Goal: Task Accomplishment & Management: Use online tool/utility

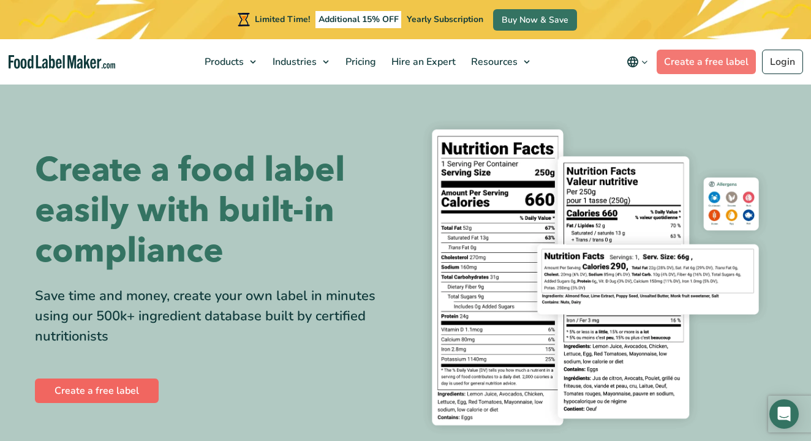
click at [132, 386] on link "Create a free label" at bounding box center [97, 390] width 124 height 24
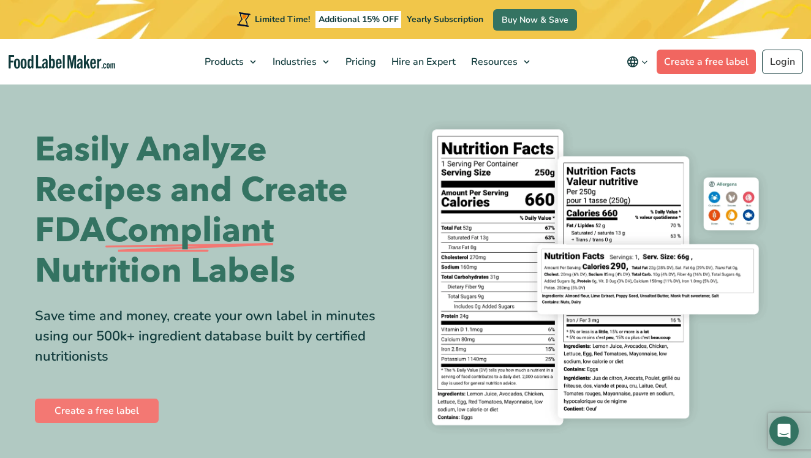
click at [695, 61] on link "Create a free label" at bounding box center [705, 62] width 99 height 24
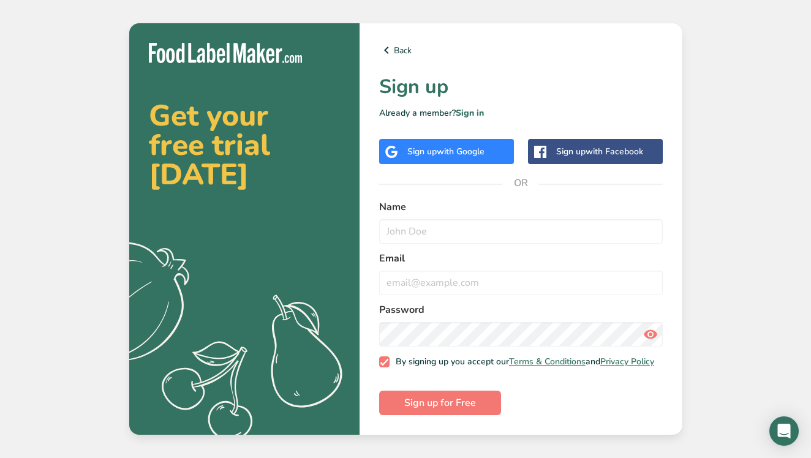
click at [469, 152] on span "with Google" at bounding box center [460, 152] width 48 height 12
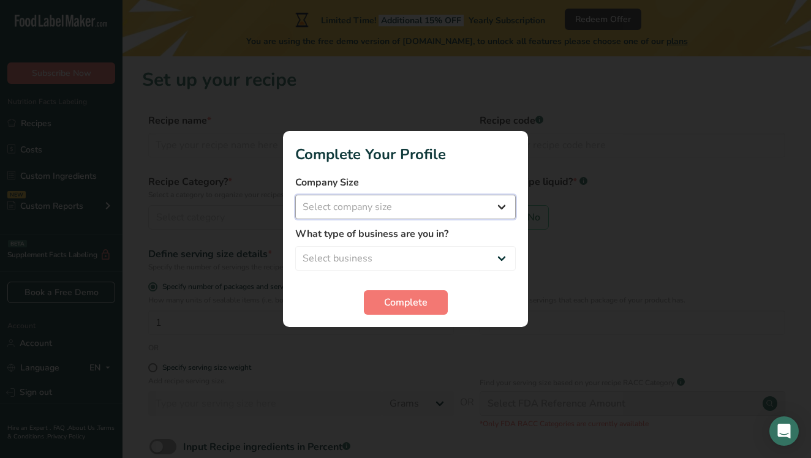
select select "1"
select select "8"
click at [423, 305] on span "Complete" at bounding box center [405, 302] width 43 height 15
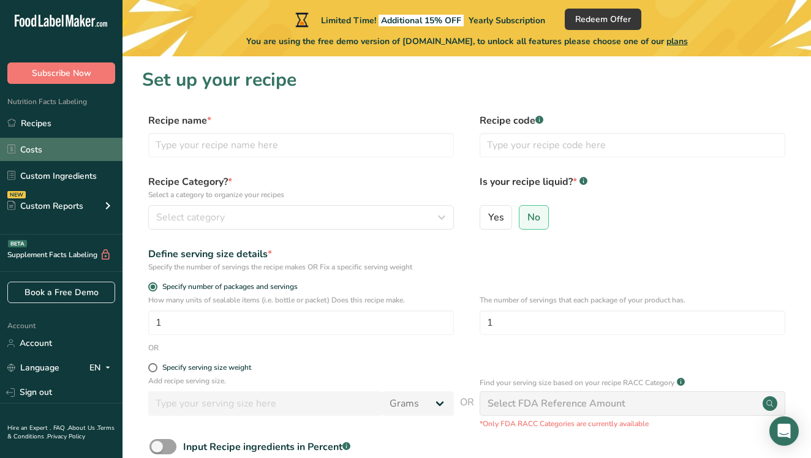
click at [40, 152] on link "Costs" at bounding box center [61, 149] width 122 height 23
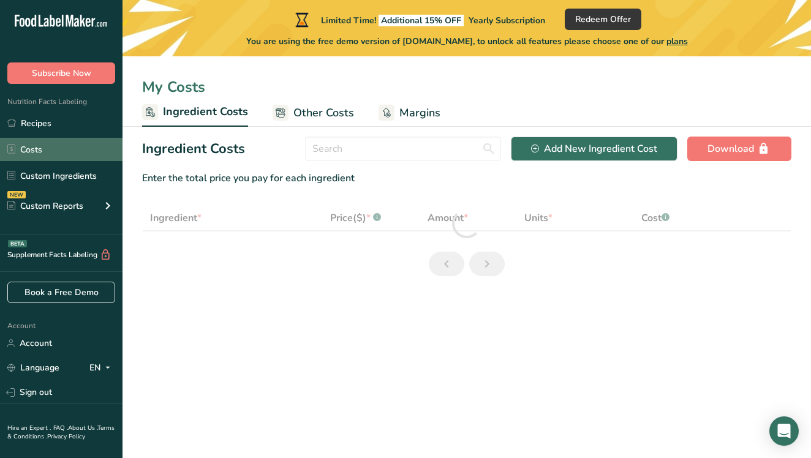
select select "1"
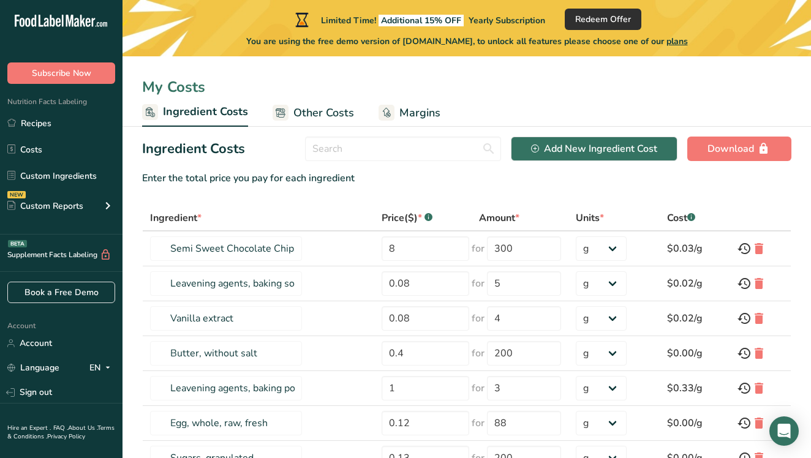
click at [592, 16] on span "Redeem Offer" at bounding box center [603, 19] width 56 height 13
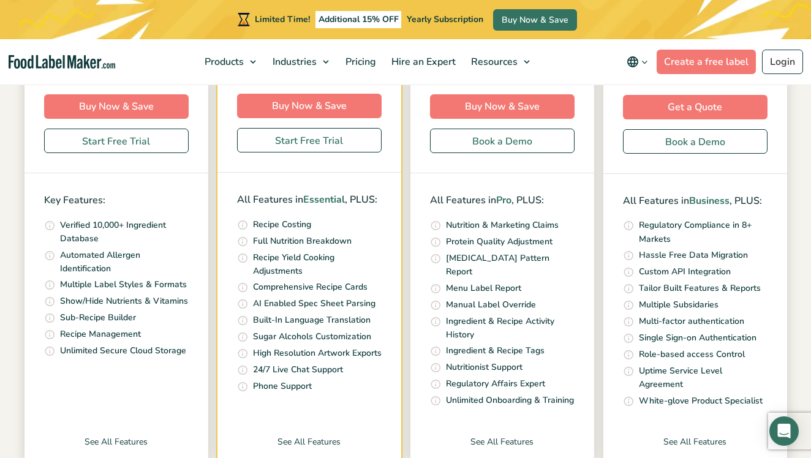
scroll to position [398, 0]
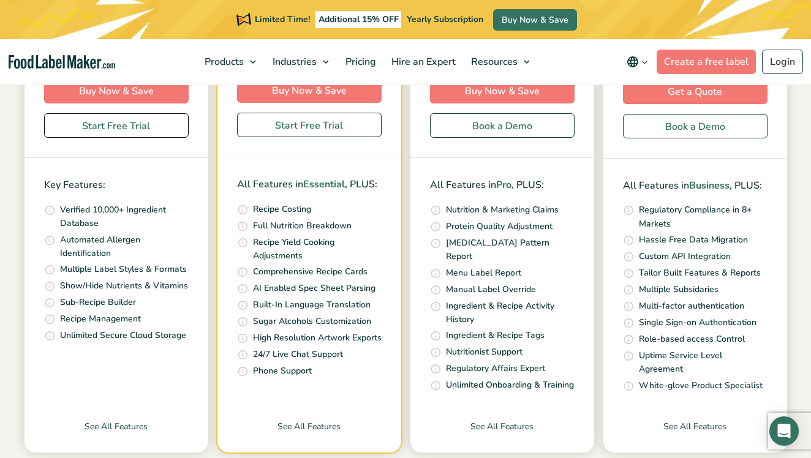
click at [122, 127] on link "Start Free Trial" at bounding box center [116, 125] width 144 height 24
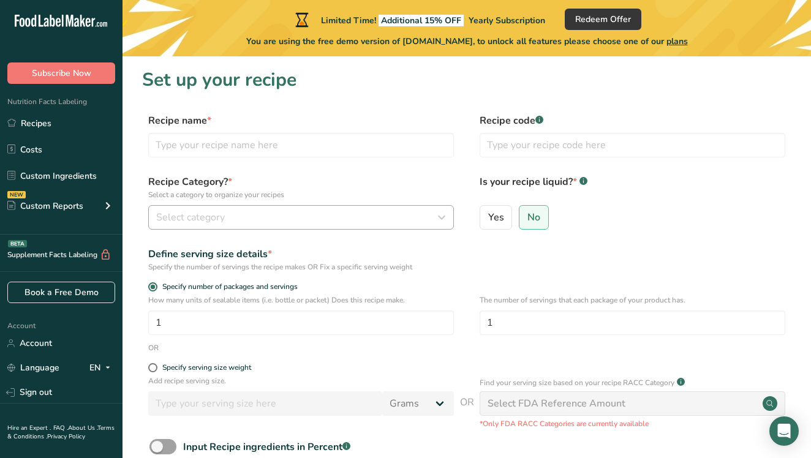
click at [204, 215] on span "Select category" at bounding box center [190, 217] width 69 height 15
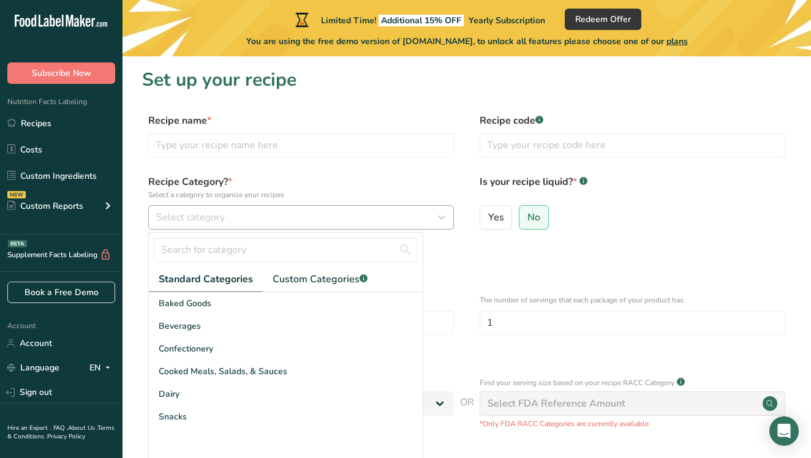
click at [204, 215] on span "Select category" at bounding box center [190, 217] width 69 height 15
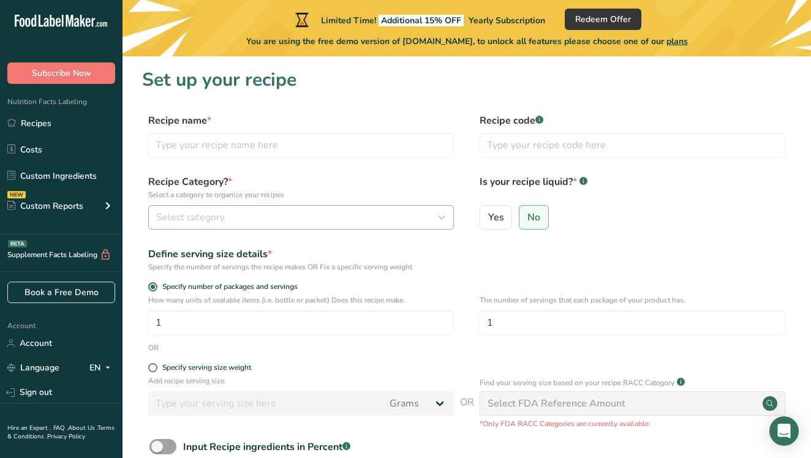
click at [445, 215] on icon "button" at bounding box center [441, 217] width 15 height 22
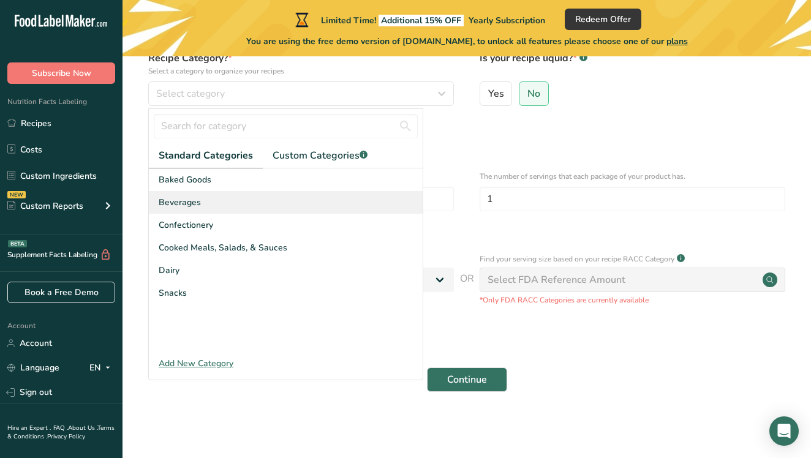
scroll to position [123, 0]
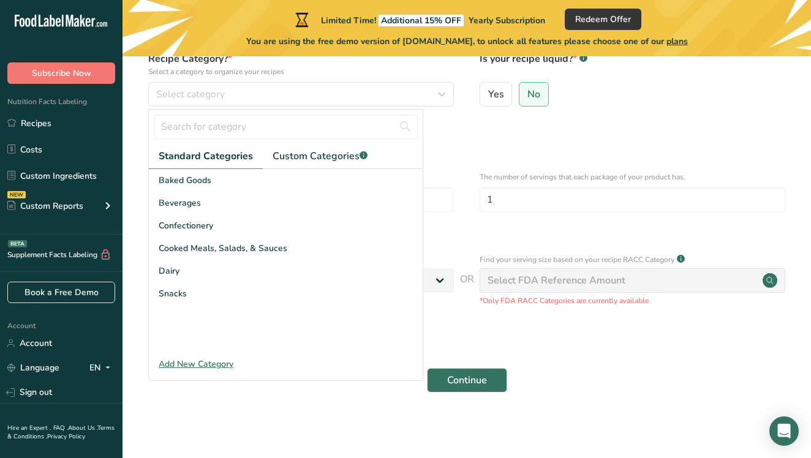
click at [229, 365] on div "Add New Category" at bounding box center [286, 364] width 274 height 13
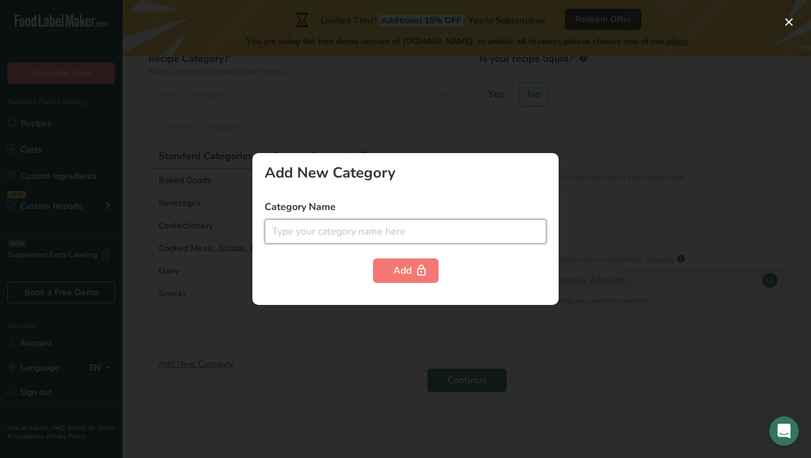
click at [295, 223] on input "text" at bounding box center [405, 231] width 282 height 24
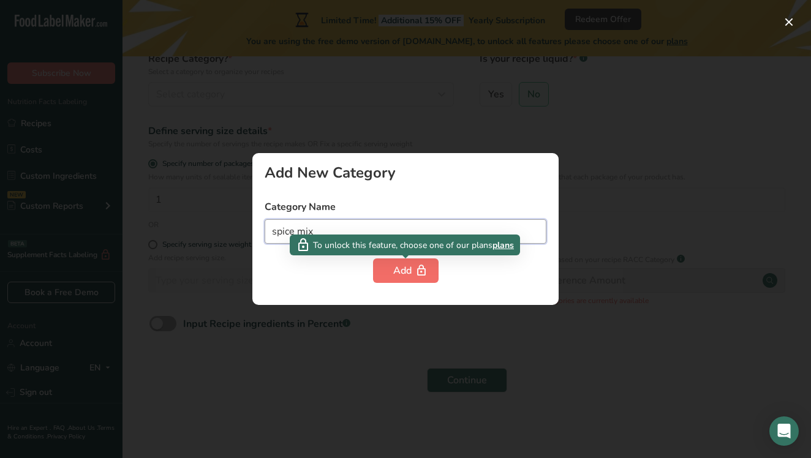
type input "spice mix"
click at [396, 268] on div "Add" at bounding box center [405, 270] width 25 height 15
click at [419, 266] on icon "button" at bounding box center [421, 270] width 12 height 19
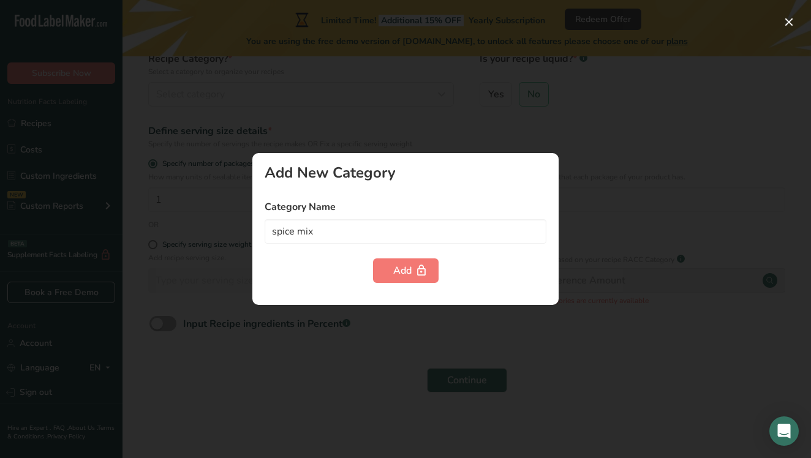
click at [584, 96] on div at bounding box center [405, 229] width 811 height 458
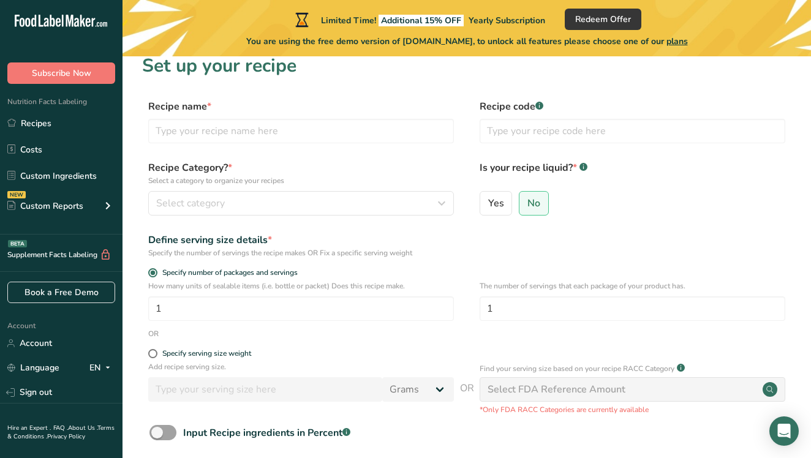
scroll to position [13, 0]
click at [528, 201] on span "No" at bounding box center [533, 204] width 13 height 12
click at [527, 201] on input "No" at bounding box center [523, 204] width 8 height 8
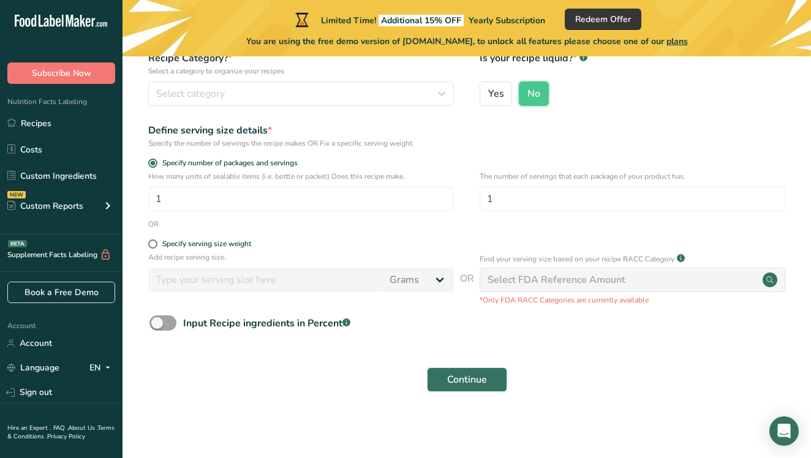
scroll to position [123, 0]
click at [174, 197] on input "1" at bounding box center [300, 199] width 305 height 24
type input "1"
type input "12"
click at [505, 207] on input "1" at bounding box center [631, 199] width 305 height 24
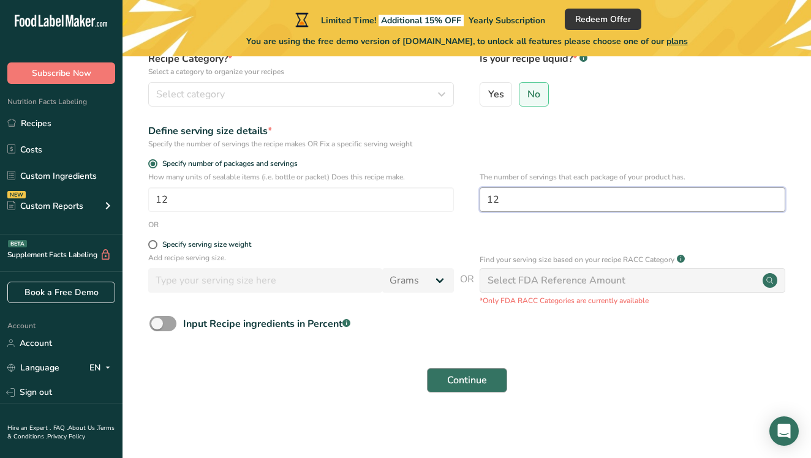
type input "12"
click at [451, 378] on span "Continue" at bounding box center [467, 380] width 40 height 15
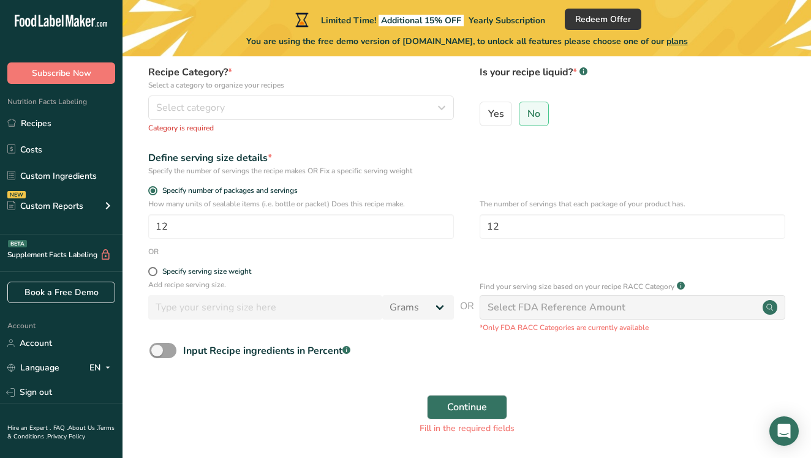
click at [373, 320] on div "Add recipe serving size. Grams kg mg mcg lb oz l mL fl oz tbsp tsp cup qt gallon" at bounding box center [300, 302] width 305 height 47
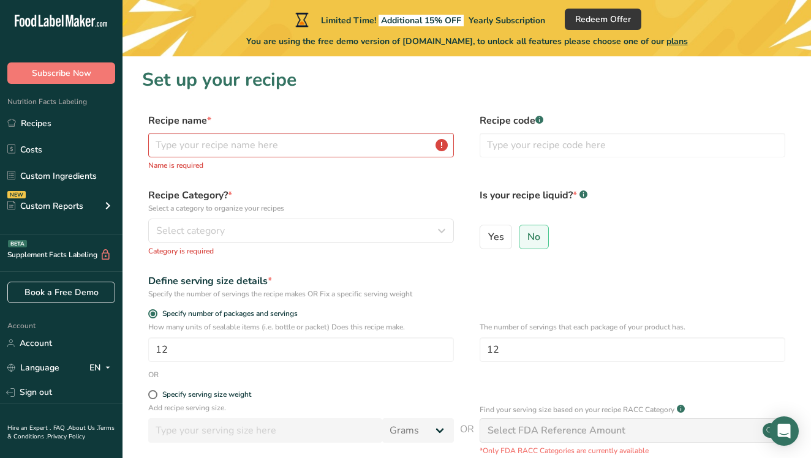
scroll to position [0, 0]
click at [247, 142] on input "text" at bounding box center [300, 145] width 305 height 24
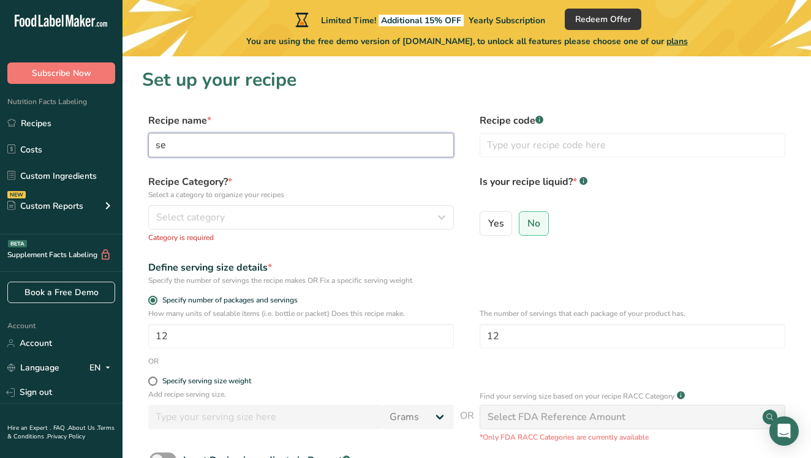
type input "s"
type input "Seasoned Salt"
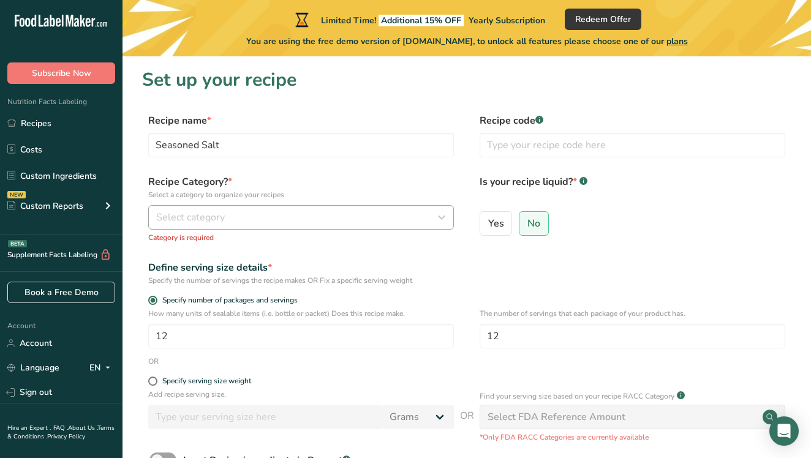
click at [197, 212] on span "Select category" at bounding box center [190, 217] width 69 height 15
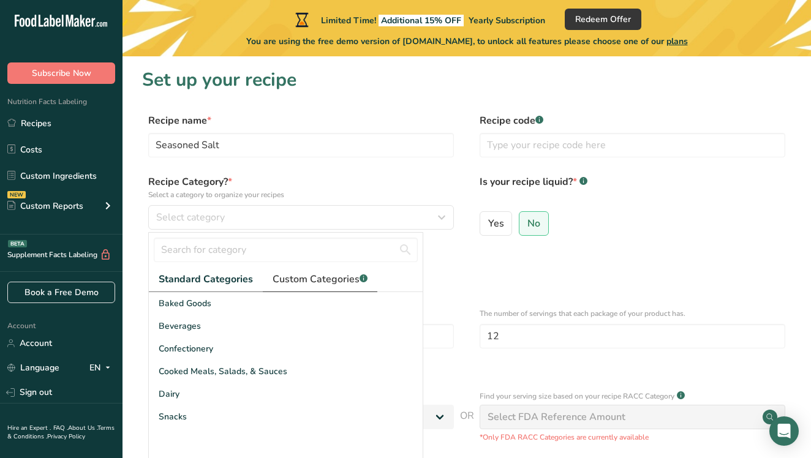
click at [309, 280] on span "Custom Categories .a-a{fill:#347362;}.b-a{fill:#fff;}" at bounding box center [319, 279] width 95 height 15
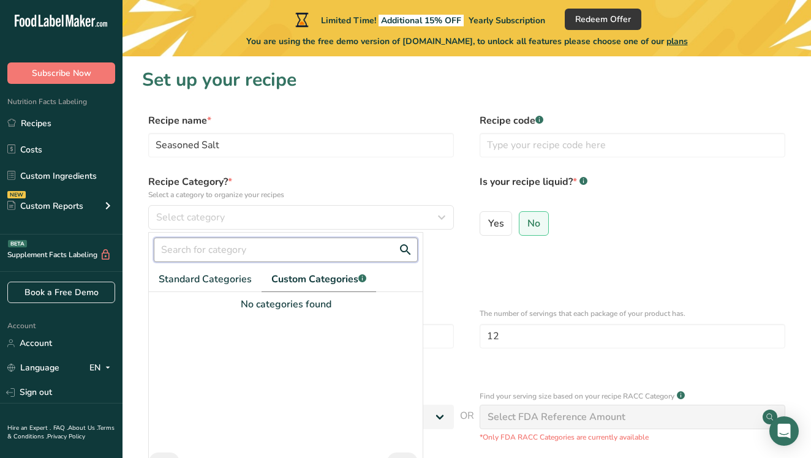
click at [192, 255] on input "text" at bounding box center [286, 250] width 264 height 24
click at [200, 258] on input "spice" at bounding box center [286, 250] width 264 height 24
click at [404, 249] on input "spice" at bounding box center [286, 250] width 264 height 24
click at [379, 80] on h1 "Set up your recipe" at bounding box center [466, 80] width 649 height 28
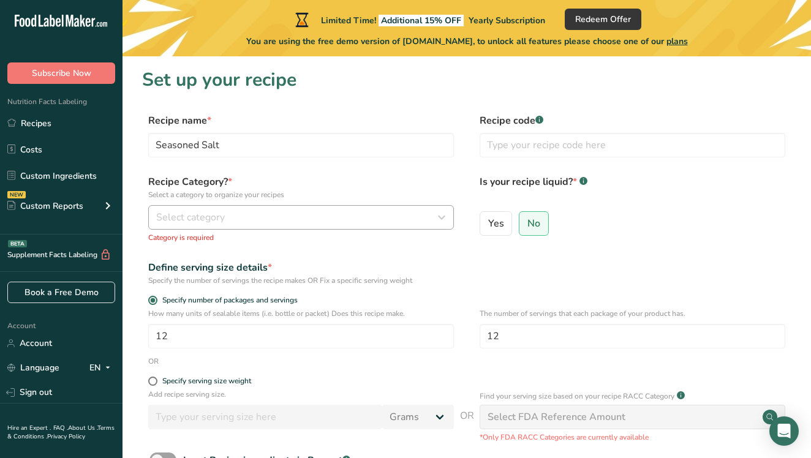
click at [444, 214] on icon "button" at bounding box center [441, 217] width 15 height 22
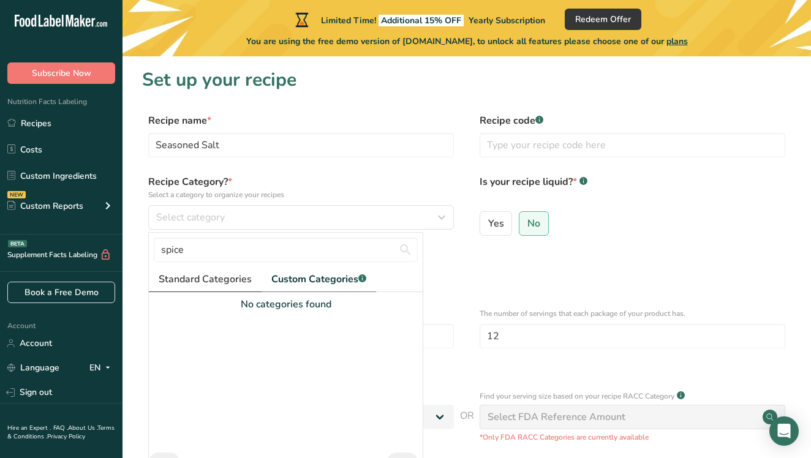
click at [214, 282] on span "Standard Categories" at bounding box center [205, 279] width 93 height 15
click at [213, 280] on span "Standard Categories" at bounding box center [206, 279] width 94 height 15
click at [200, 255] on input "spice" at bounding box center [286, 250] width 264 height 24
type input "s"
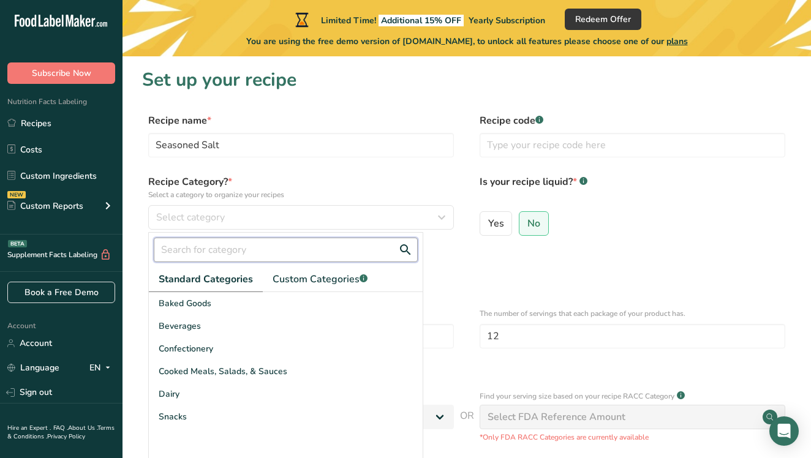
click at [200, 255] on input "text" at bounding box center [286, 250] width 264 height 24
click at [194, 369] on span "Cooked Meals, Salads, & Sauces" at bounding box center [223, 371] width 129 height 13
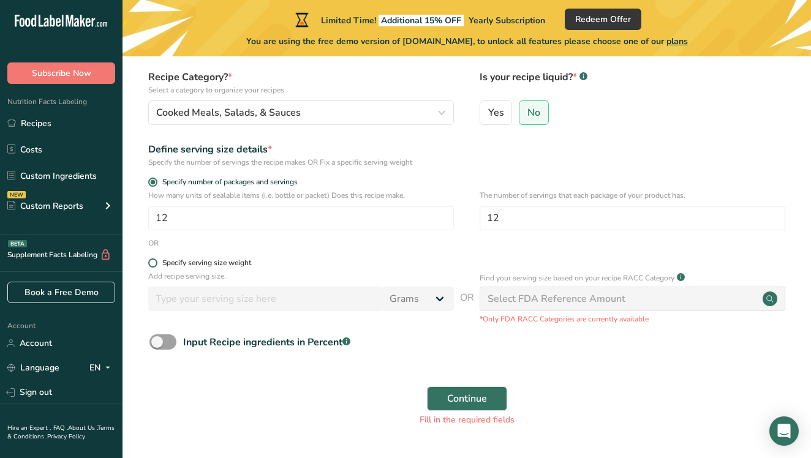
scroll to position [138, 0]
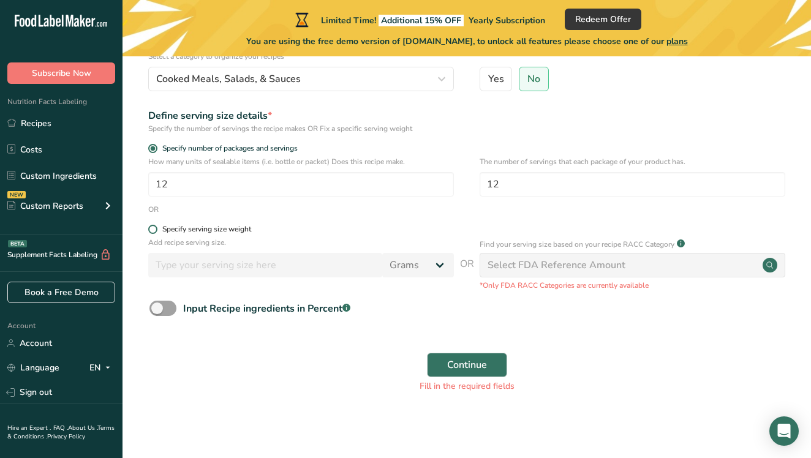
click at [154, 228] on span at bounding box center [152, 229] width 9 height 9
click at [154, 228] on input "Specify serving size weight" at bounding box center [152, 229] width 8 height 8
radio input "true"
radio input "false"
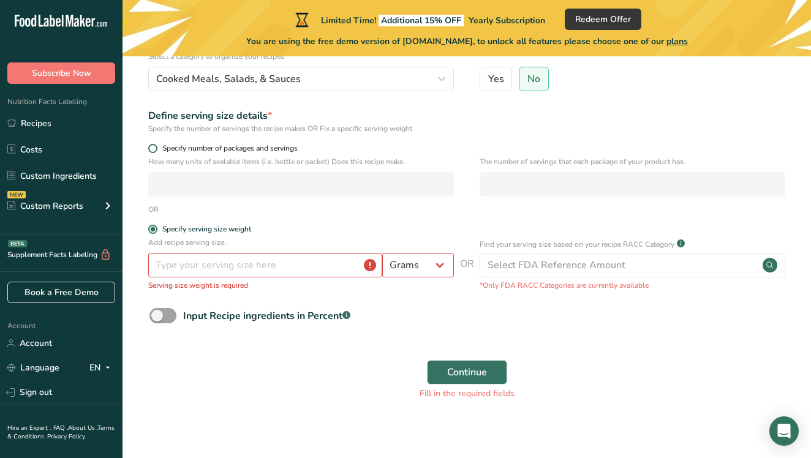
click at [153, 148] on span at bounding box center [152, 148] width 9 height 9
click at [153, 148] on input "Specify number of packages and servings" at bounding box center [152, 148] width 8 height 8
radio input "true"
radio input "false"
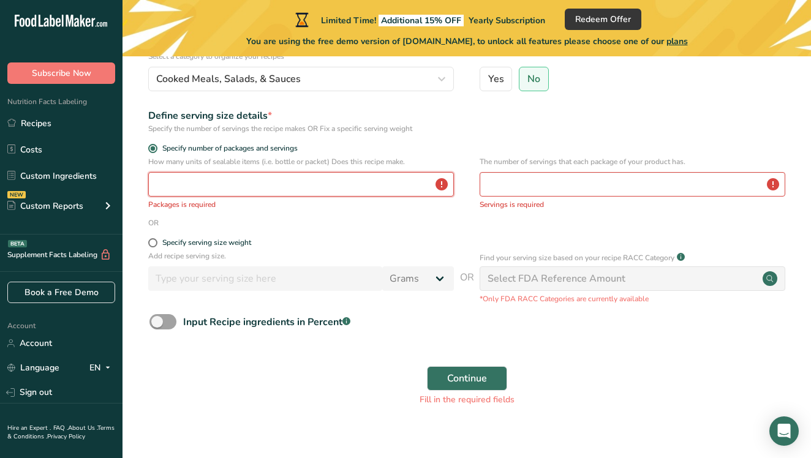
click at [182, 189] on input "number" at bounding box center [300, 184] width 305 height 24
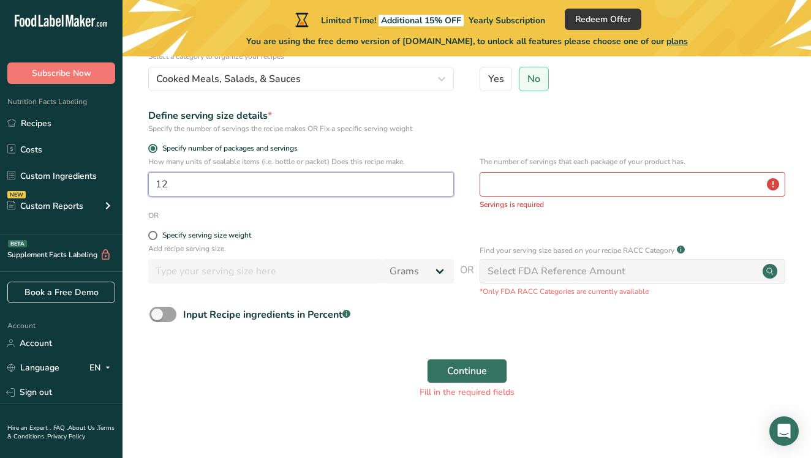
type input "12"
click at [515, 188] on input "number" at bounding box center [631, 184] width 305 height 24
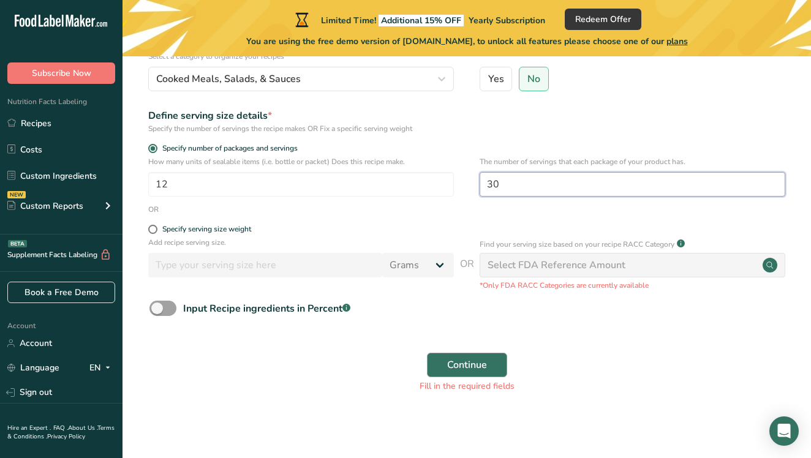
type input "30"
click at [473, 361] on span "Continue" at bounding box center [467, 365] width 40 height 15
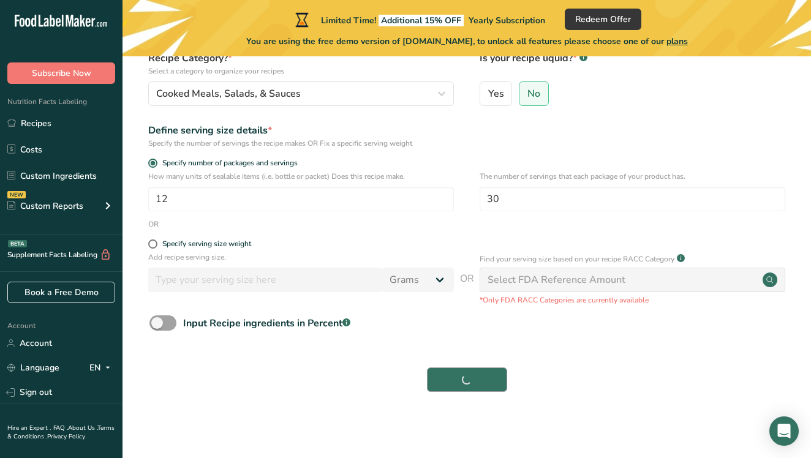
scroll to position [123, 0]
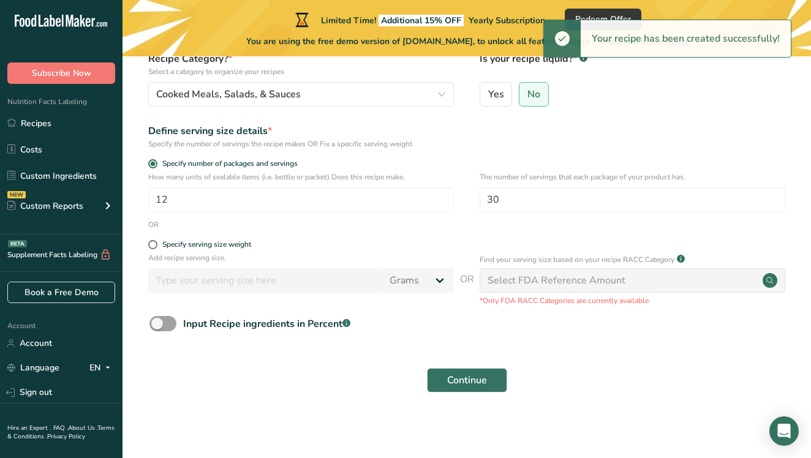
click at [751, 274] on div "Select FDA Reference Amount" at bounding box center [631, 280] width 305 height 24
click at [629, 285] on div "Select FDA Reference Amount" at bounding box center [631, 280] width 305 height 24
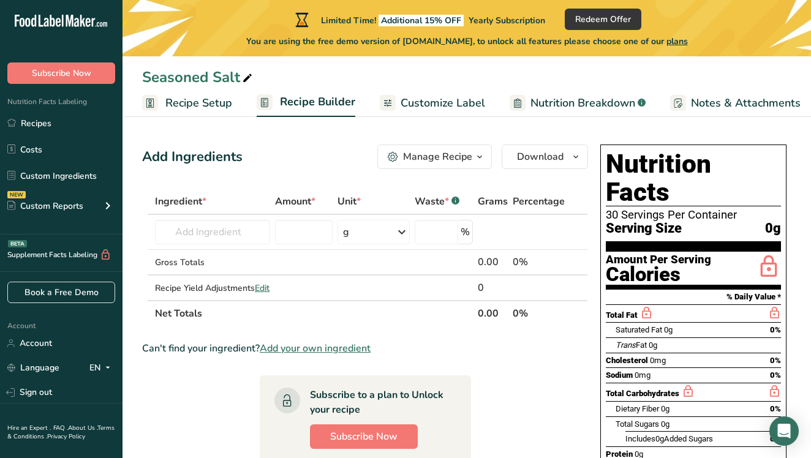
scroll to position [59, 0]
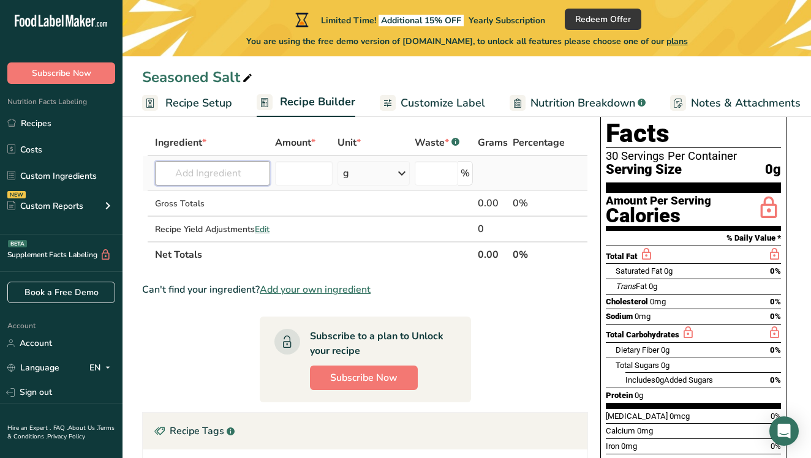
click at [254, 175] on input "text" at bounding box center [212, 173] width 115 height 24
type input "2"
type input "sea salt"
click at [318, 180] on input "number" at bounding box center [304, 173] width 58 height 24
type input "2"
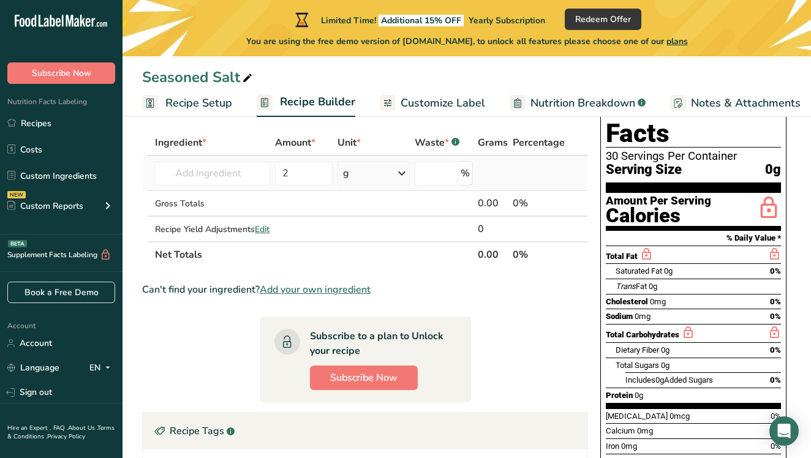
click at [402, 173] on icon at bounding box center [401, 173] width 15 height 22
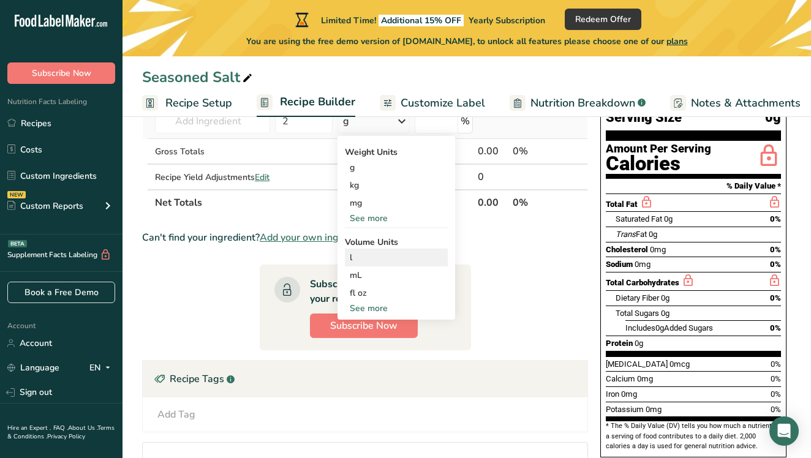
scroll to position [143, 0]
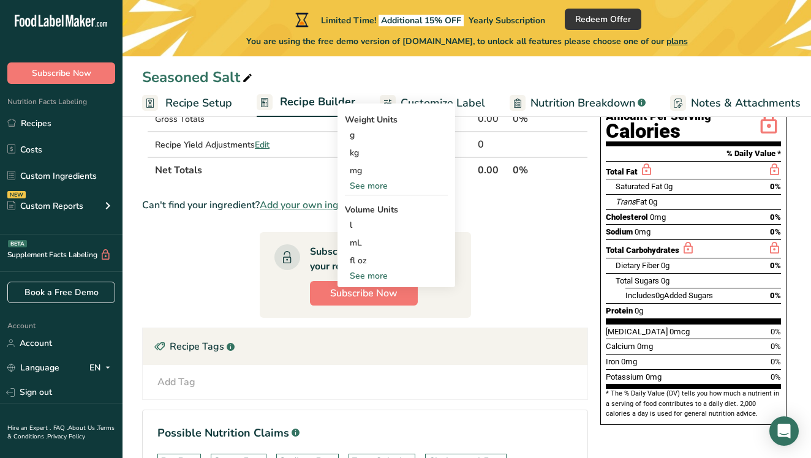
click at [375, 277] on div "See more" at bounding box center [396, 275] width 103 height 13
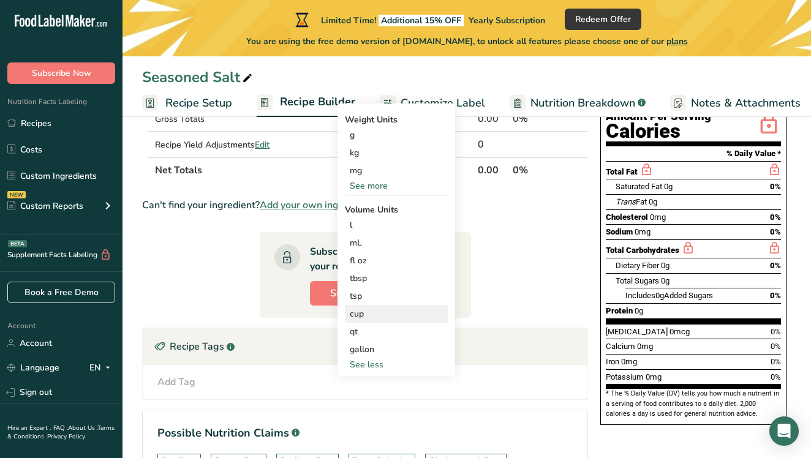
click at [369, 313] on div "cup" at bounding box center [396, 313] width 93 height 13
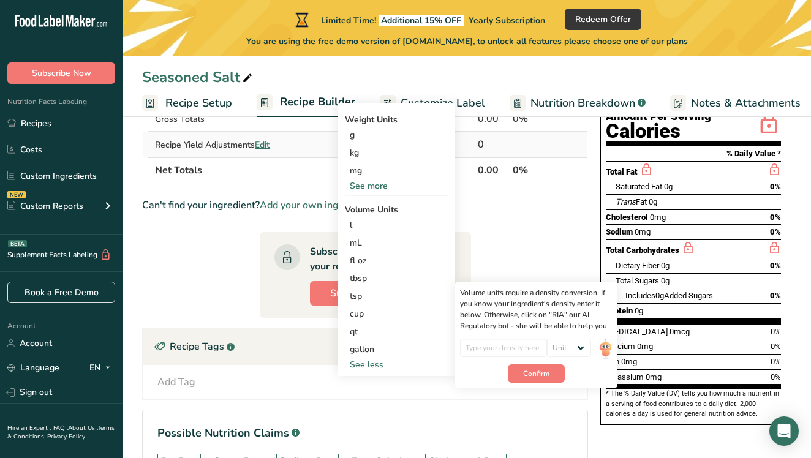
click at [274, 142] on td at bounding box center [303, 144] width 62 height 24
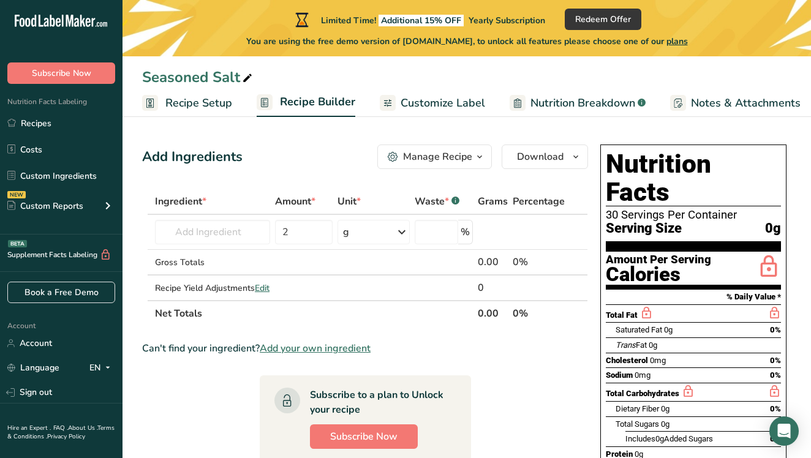
scroll to position [0, 0]
click at [399, 230] on icon at bounding box center [401, 232] width 15 height 22
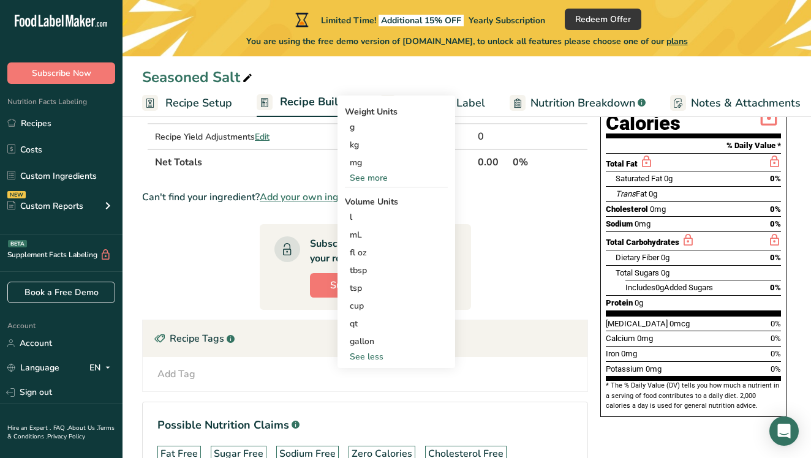
scroll to position [182, 0]
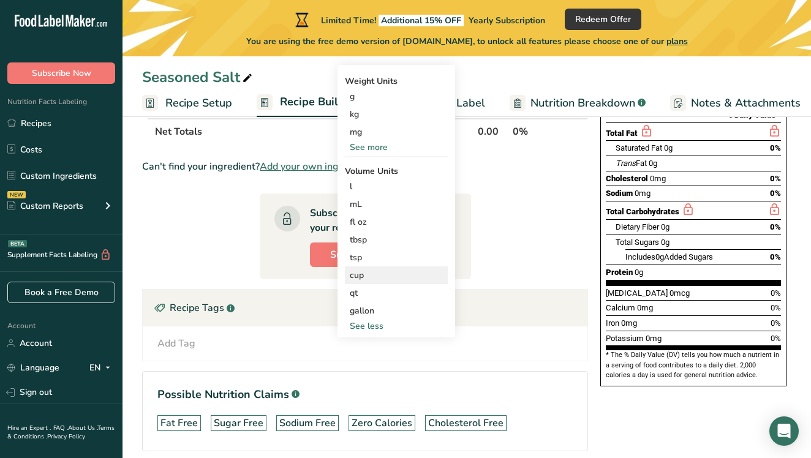
click at [362, 275] on div "cup" at bounding box center [396, 275] width 93 height 13
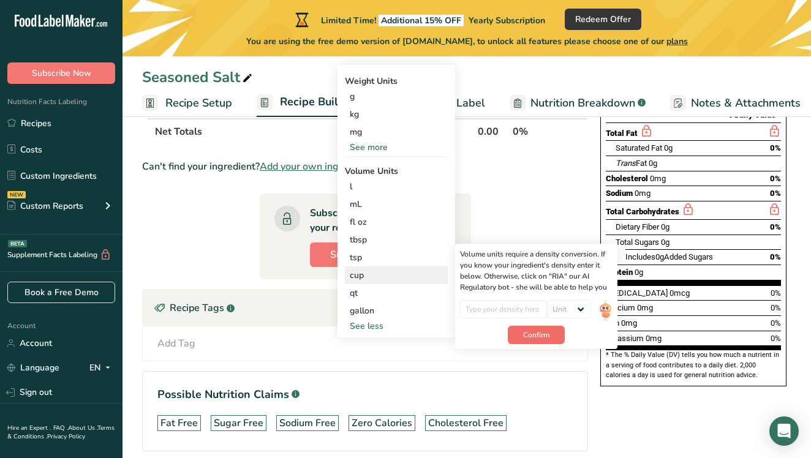
click at [531, 332] on span "Confirm" at bounding box center [536, 334] width 26 height 11
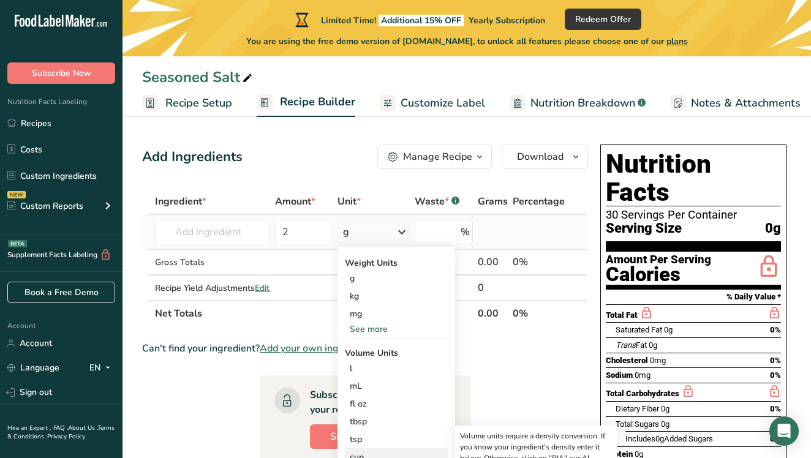
scroll to position [0, 0]
